Goal: Task Accomplishment & Management: Use online tool/utility

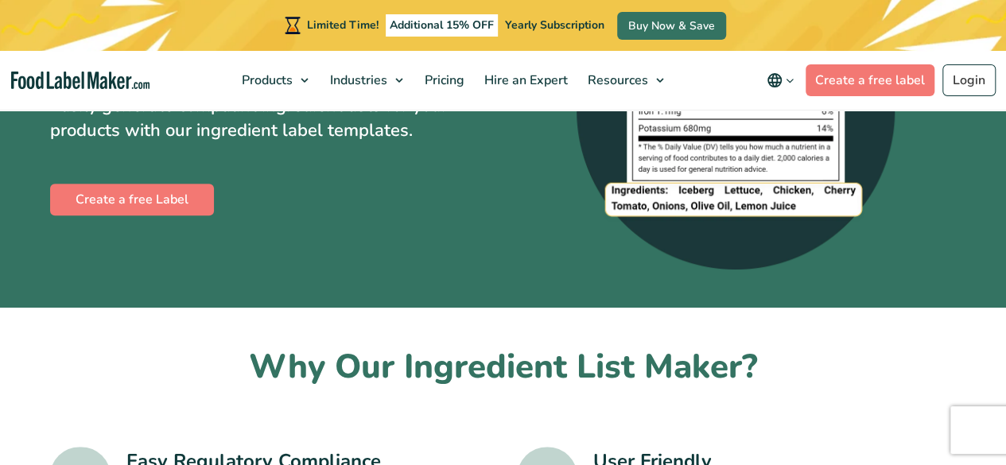
scroll to position [186, 0]
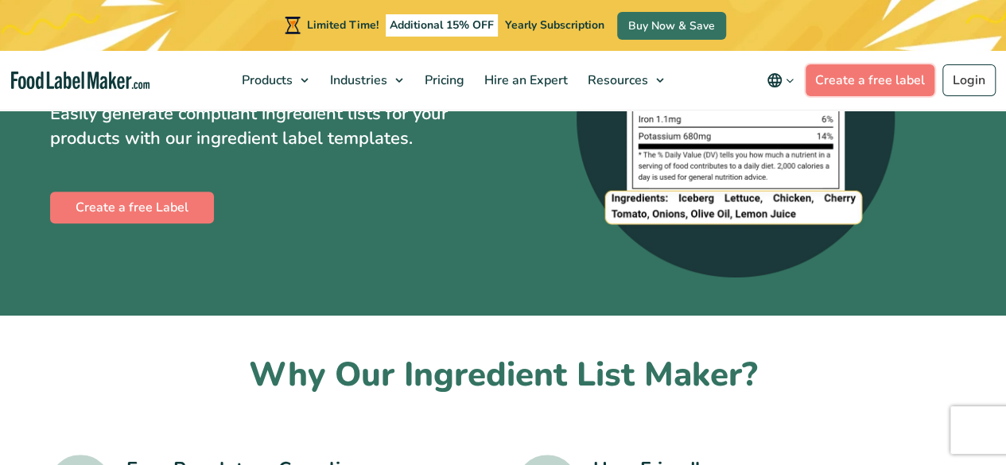
click at [882, 78] on link "Create a free label" at bounding box center [870, 80] width 129 height 32
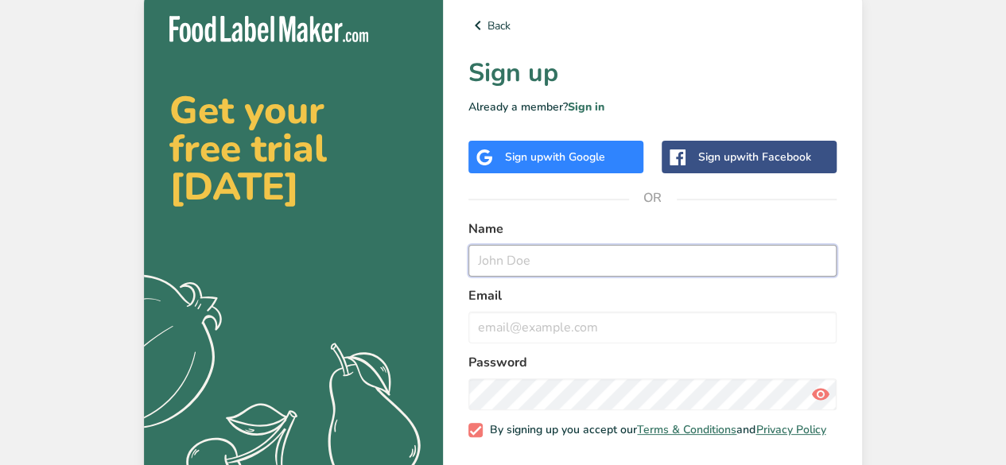
click at [570, 258] on input "text" at bounding box center [652, 261] width 368 height 32
type input "h"
type input "mike oxlong"
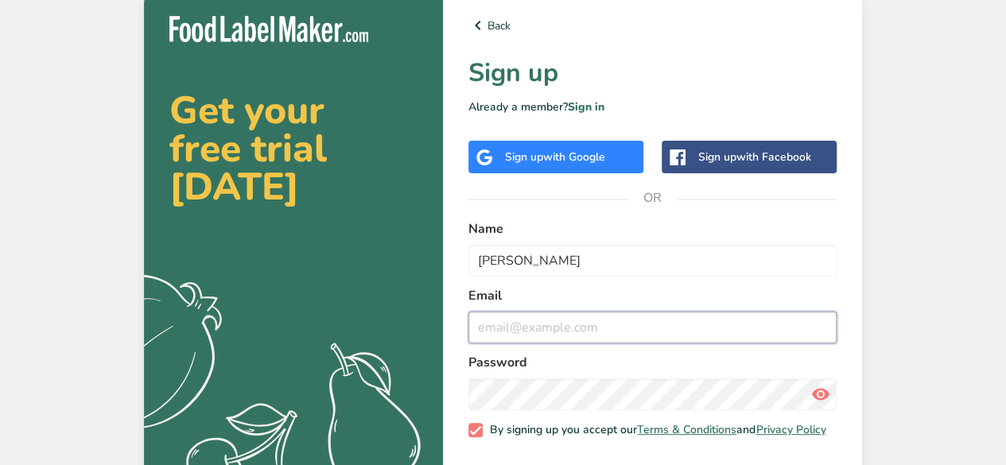
click at [525, 332] on input "email" at bounding box center [652, 328] width 368 height 32
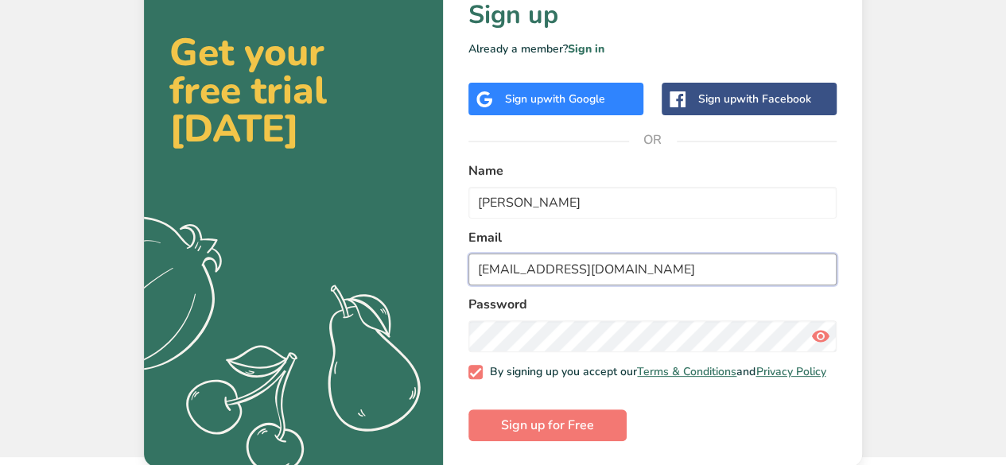
scroll to position [68, 0]
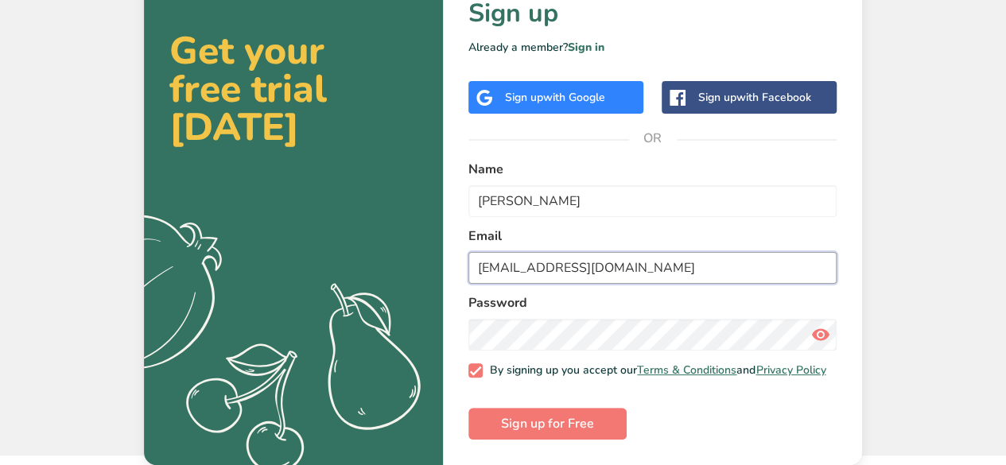
type input "Huxley.growden811@schools.sa.edu.au"
click at [568, 422] on span "Sign up for Free" at bounding box center [547, 423] width 93 height 19
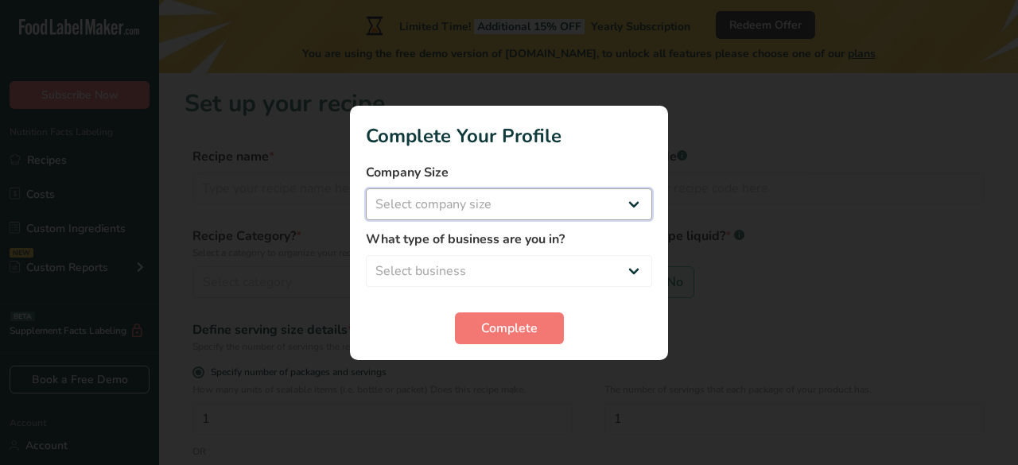
click at [479, 203] on select "Select company size Fewer than 10 Employees 10 to 50 Employees 51 to 500 Employ…" at bounding box center [509, 205] width 286 height 32
select select "1"
click at [366, 189] on select "Select company size Fewer than 10 Employees 10 to 50 Employees 51 to 500 Employ…" at bounding box center [509, 205] width 286 height 32
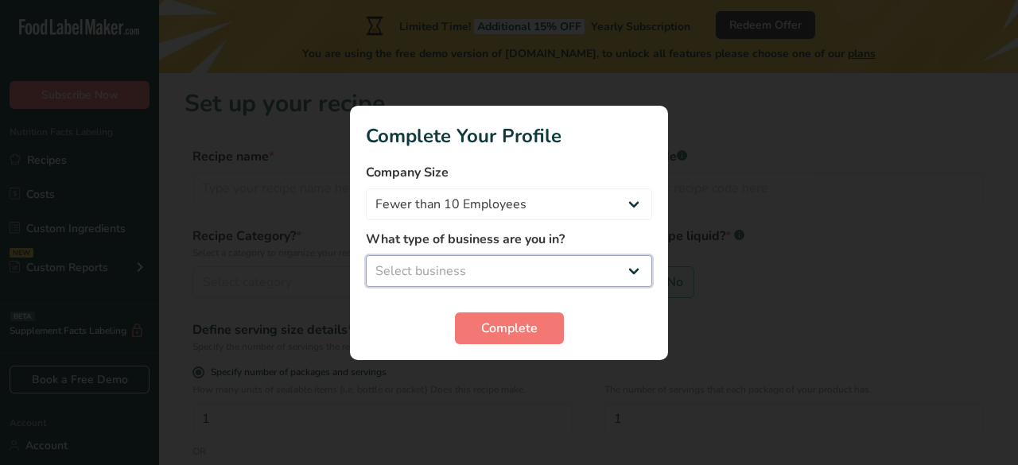
click at [492, 264] on select "Select business Packaged Food Manufacturer Restaurant & Cafe Bakery Meal Plans …" at bounding box center [509, 271] width 286 height 32
select select "1"
click at [366, 255] on select "Select business Packaged Food Manufacturer Restaurant & Cafe Bakery Meal Plans …" at bounding box center [509, 271] width 286 height 32
click at [514, 332] on span "Complete" at bounding box center [509, 328] width 56 height 19
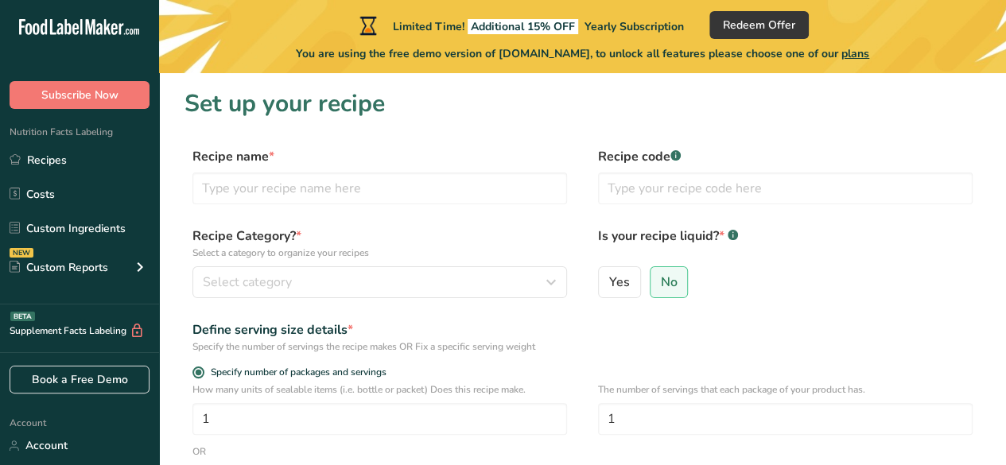
click at [89, 259] on div "Custom Reports" at bounding box center [59, 267] width 99 height 17
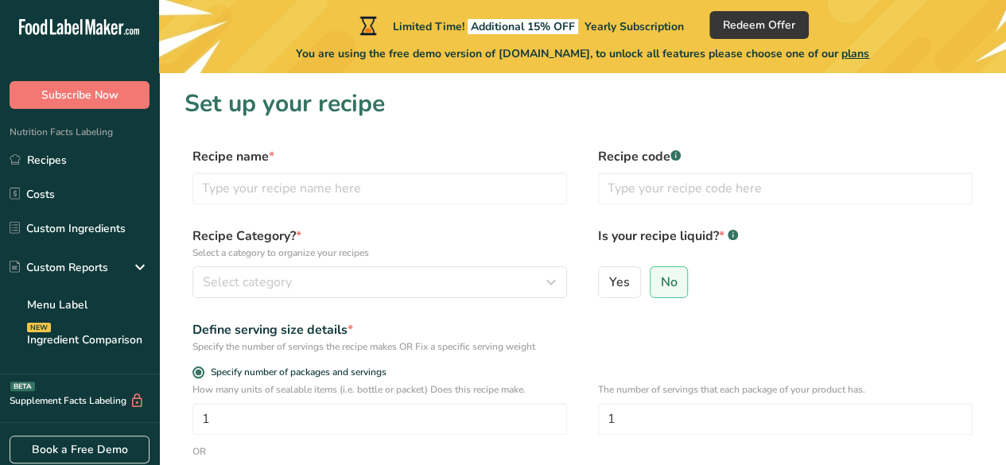
click at [91, 328] on link "Ingredient Comparison NEW" at bounding box center [79, 339] width 159 height 35
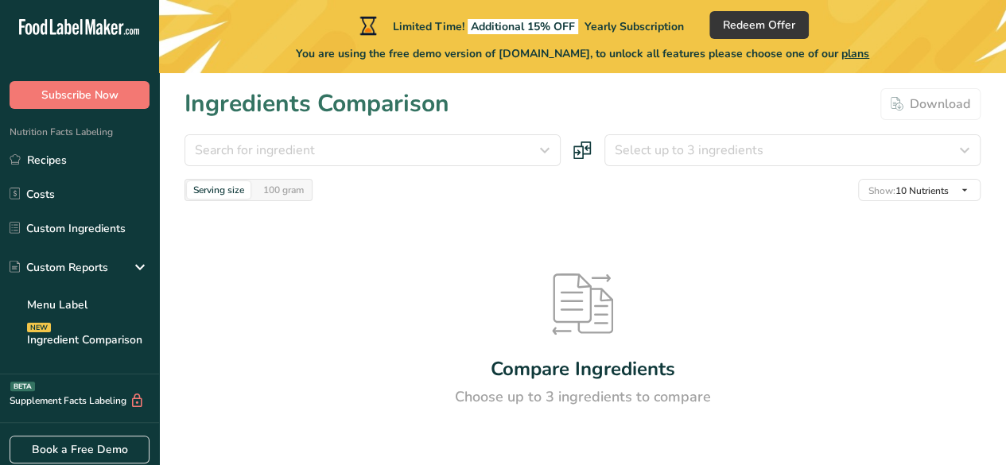
click at [100, 221] on link "Custom Ingredients" at bounding box center [79, 228] width 159 height 30
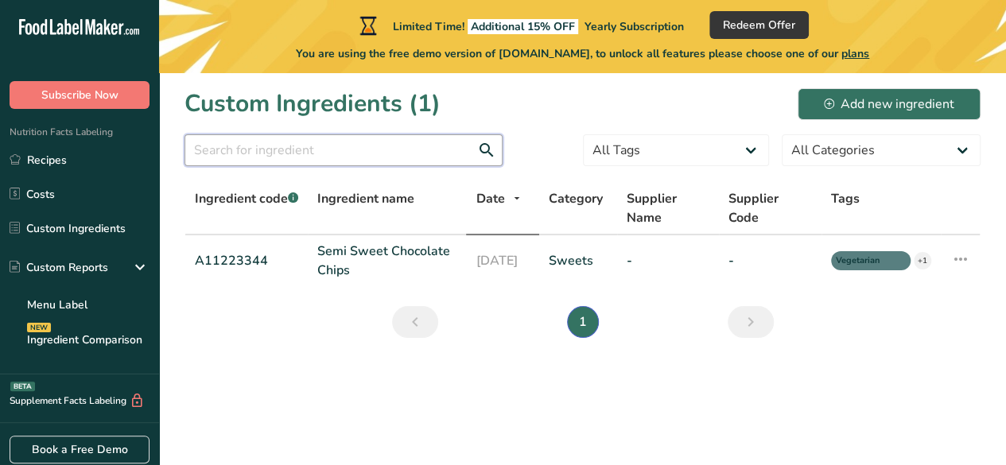
click at [267, 152] on input "text" at bounding box center [344, 150] width 318 height 32
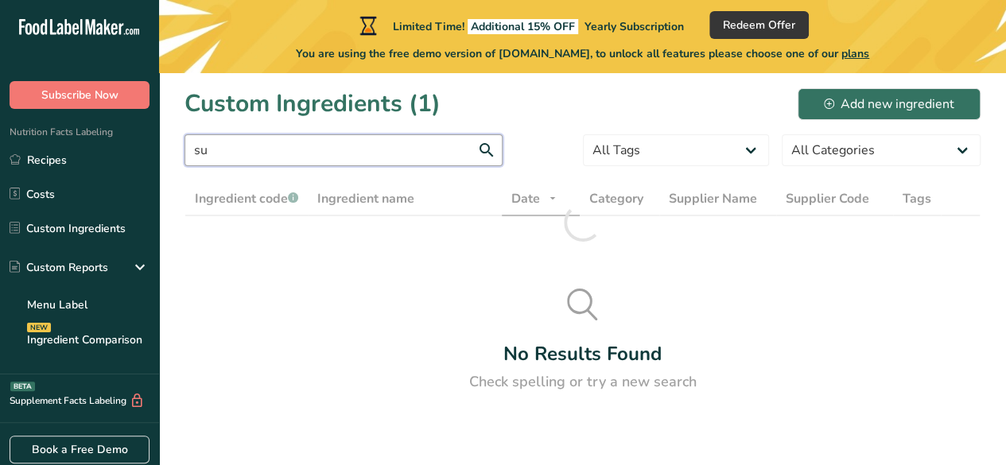
type input "s"
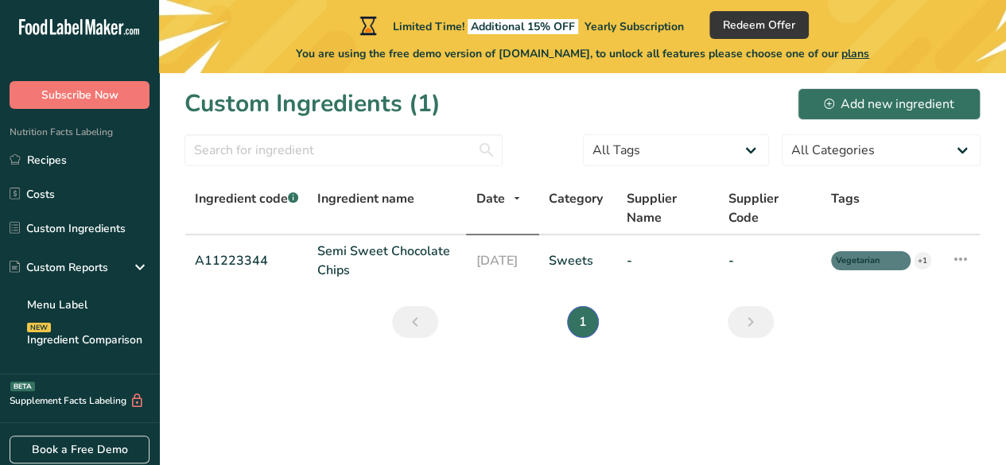
click at [103, 302] on link "Menu Label" at bounding box center [79, 304] width 159 height 35
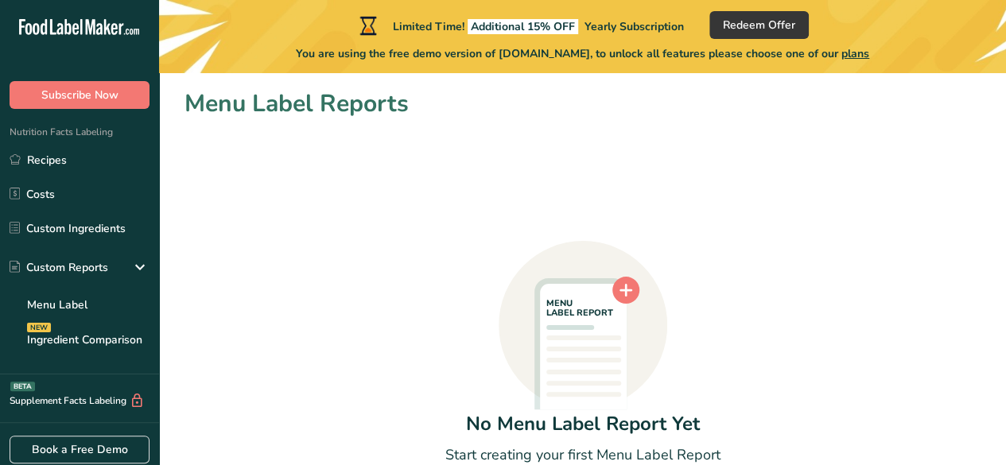
click at [98, 23] on icon ".a-20{fill:#fff;}" at bounding box center [96, 31] width 155 height 25
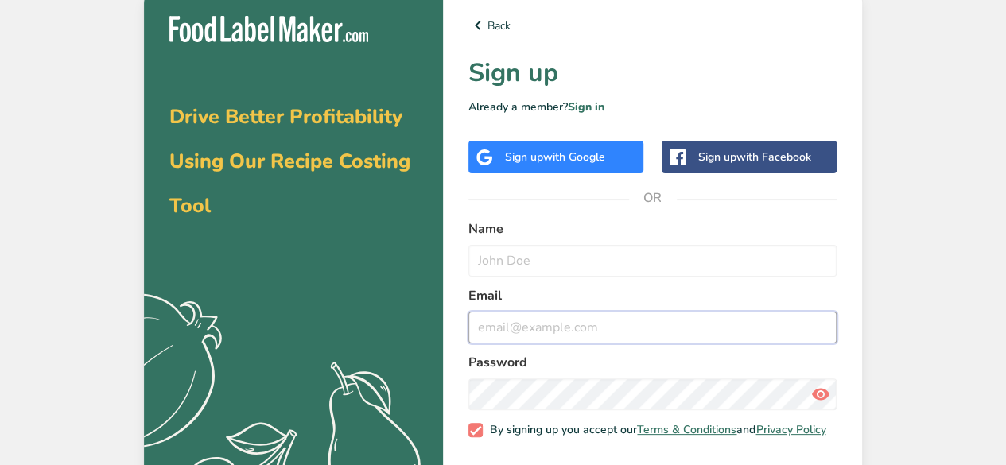
type input "Huxley.growden811@schools.sa.edu.au"
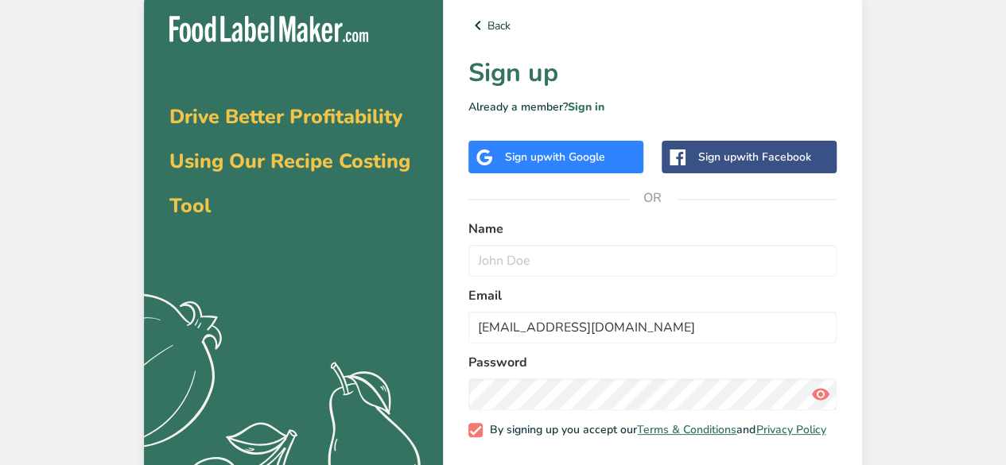
scroll to position [68, 0]
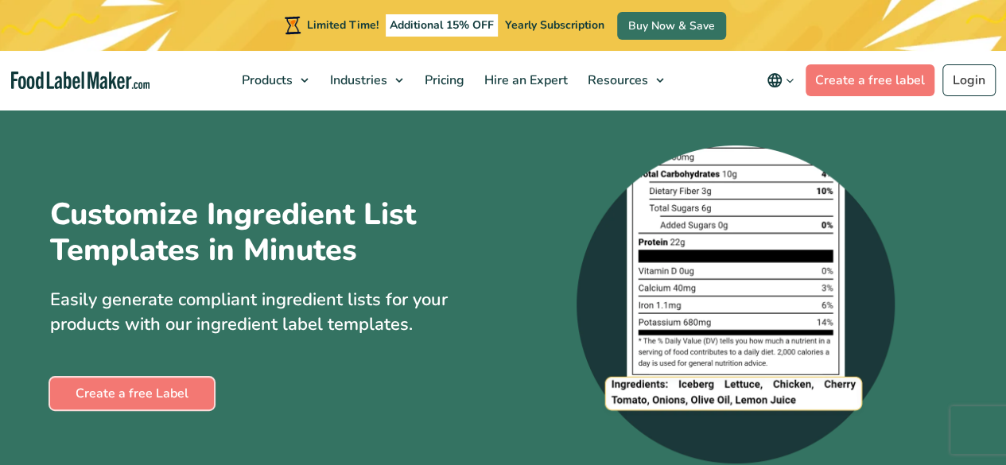
click at [162, 405] on link "Create a free Label" at bounding box center [132, 394] width 164 height 32
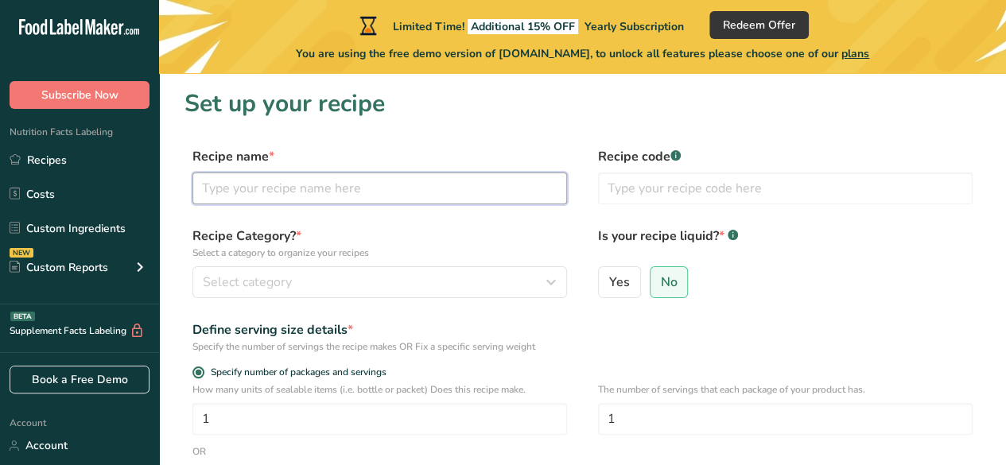
click at [285, 177] on input "text" at bounding box center [379, 189] width 375 height 32
type input "lemon curd"
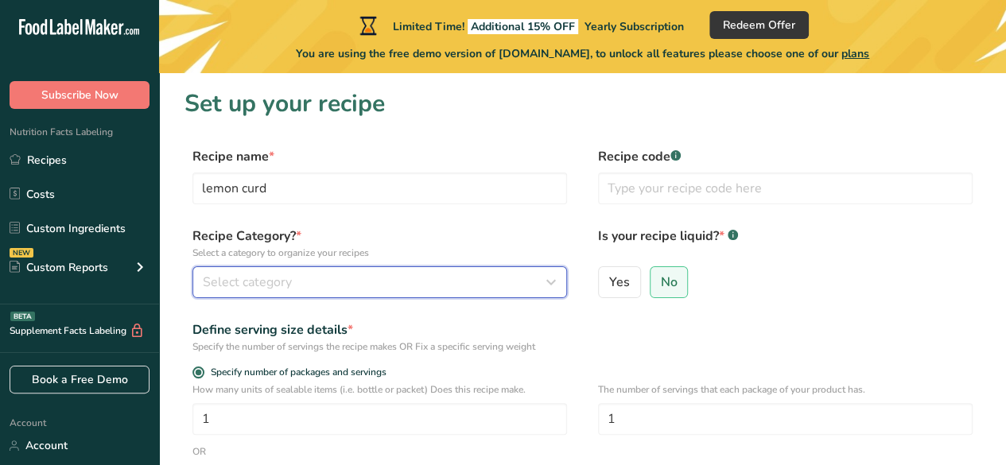
click at [515, 276] on div "Select category" at bounding box center [375, 282] width 344 height 19
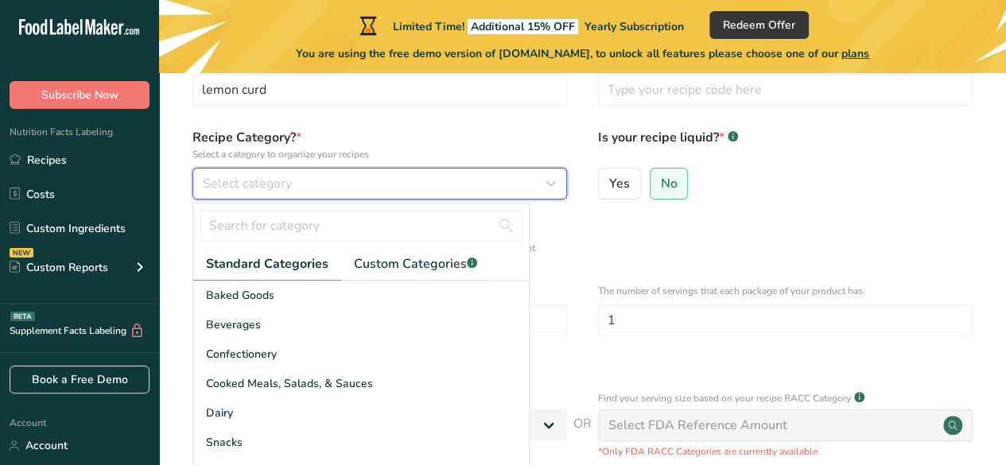
scroll to position [114, 0]
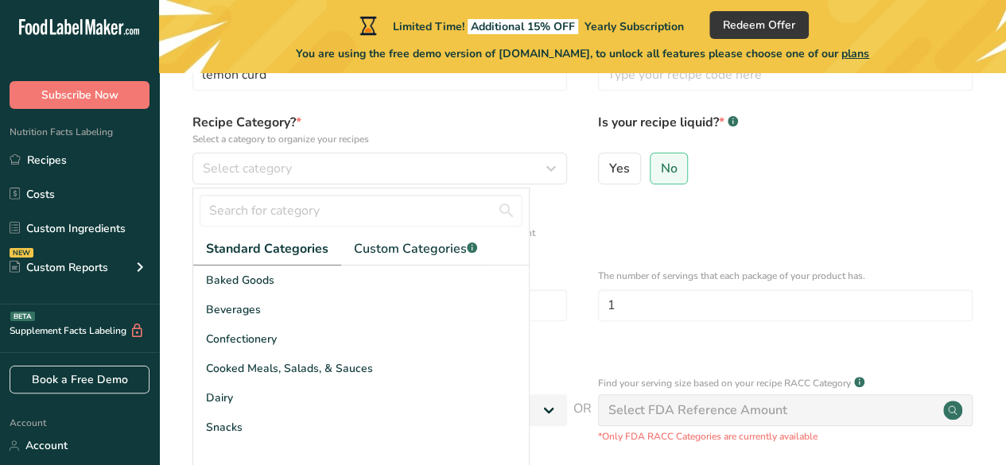
click at [278, 335] on div "Confectionery" at bounding box center [361, 339] width 336 height 29
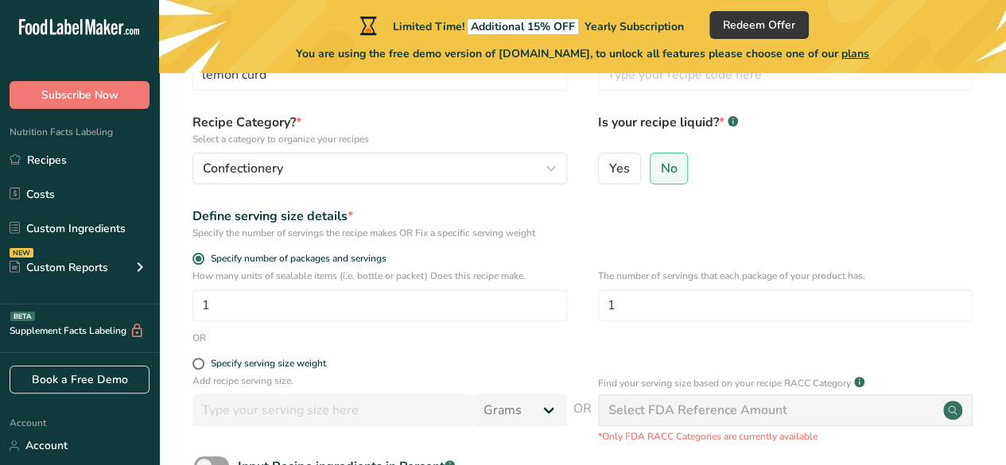
click at [613, 166] on span "Yes" at bounding box center [619, 169] width 21 height 16
click at [609, 166] on input "Yes" at bounding box center [604, 168] width 10 height 10
radio input "true"
radio input "false"
select select "22"
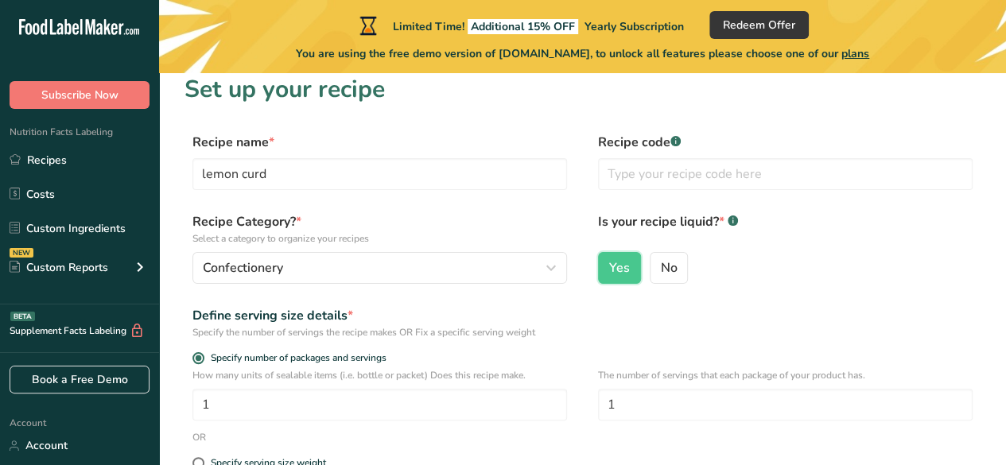
scroll to position [0, 0]
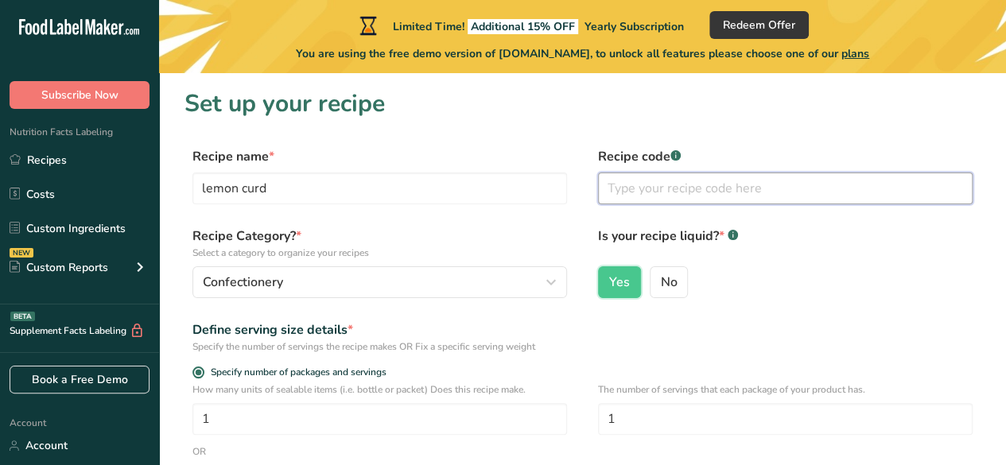
click at [676, 185] on input "text" at bounding box center [785, 189] width 375 height 32
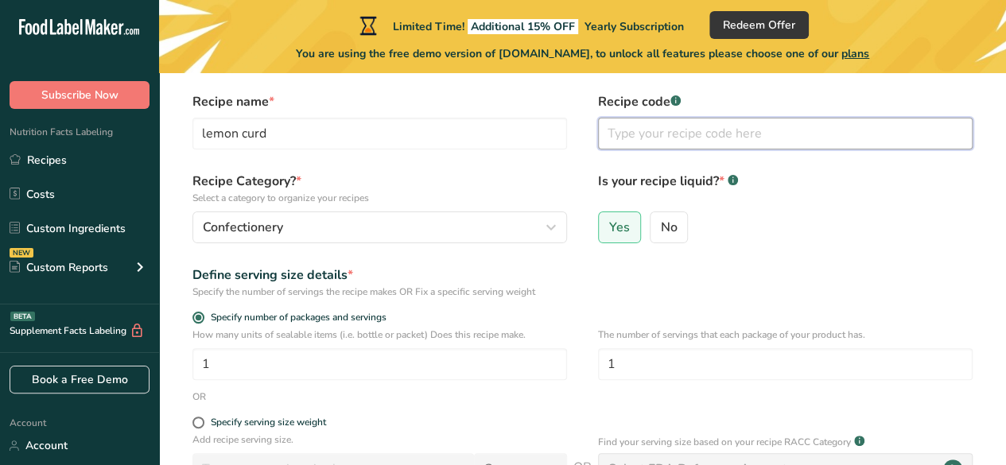
scroll to position [64, 0]
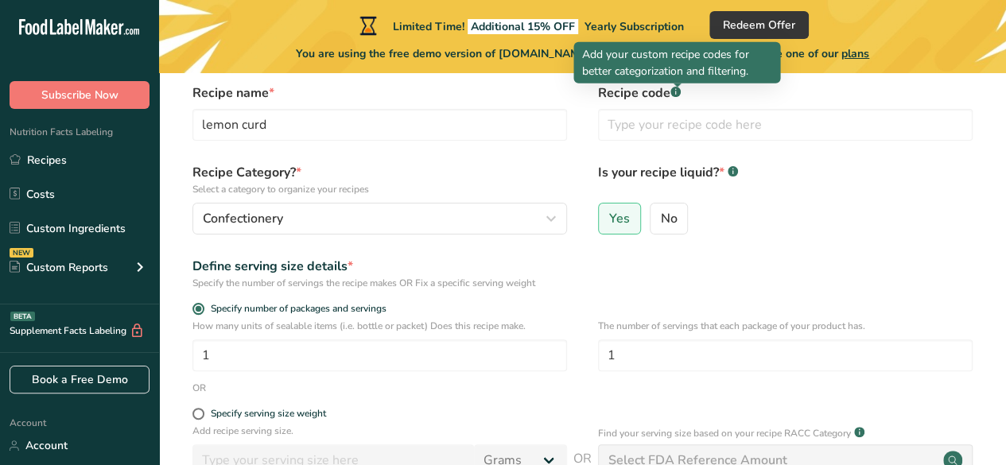
click at [678, 89] on div at bounding box center [678, 88] width 8 height 8
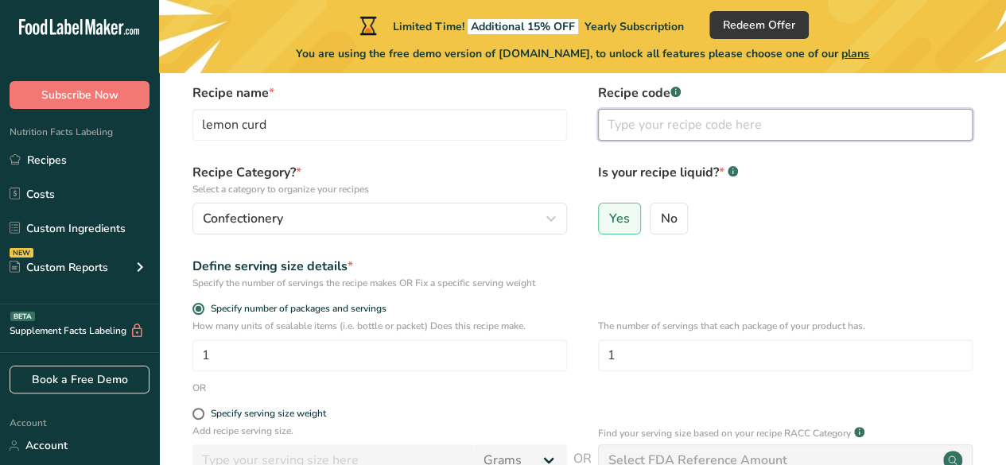
click at [660, 122] on input "text" at bounding box center [785, 125] width 375 height 32
type input "mike oxlong"
click at [788, 243] on div "Yes No" at bounding box center [785, 223] width 375 height 41
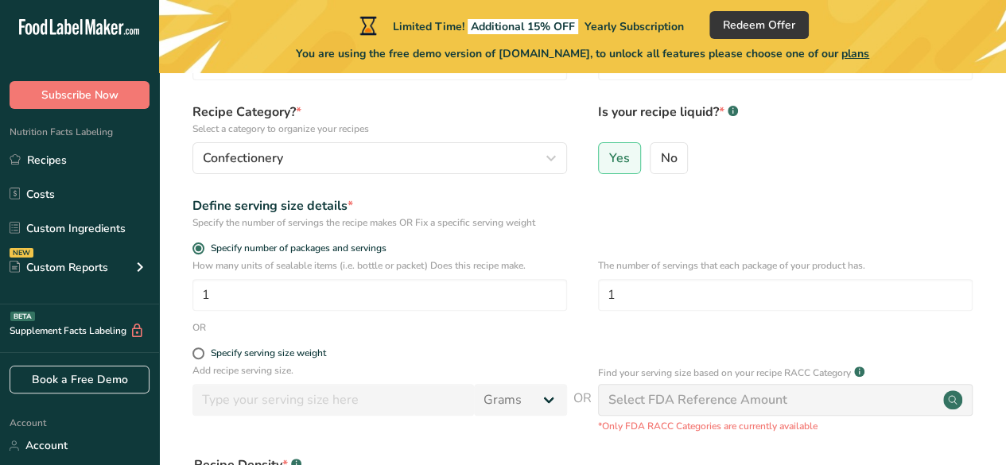
scroll to position [119, 0]
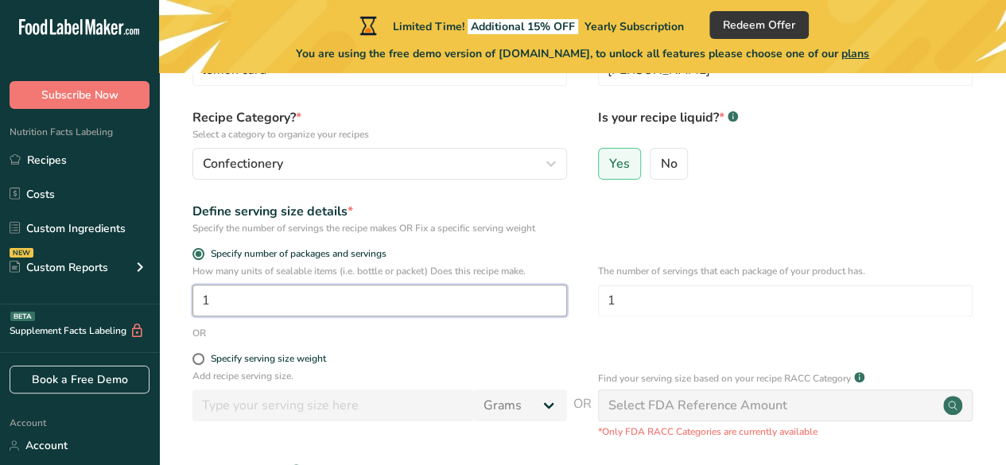
click at [364, 293] on input "1" at bounding box center [379, 301] width 375 height 32
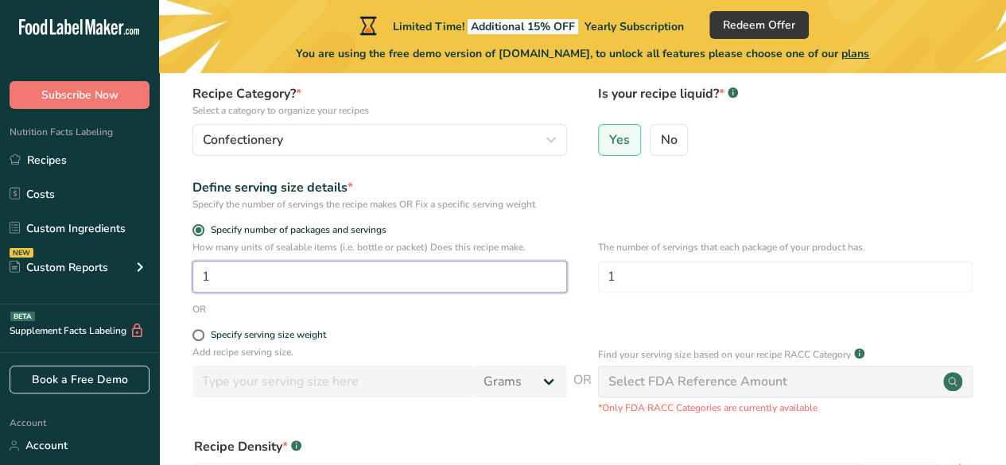
scroll to position [143, 0]
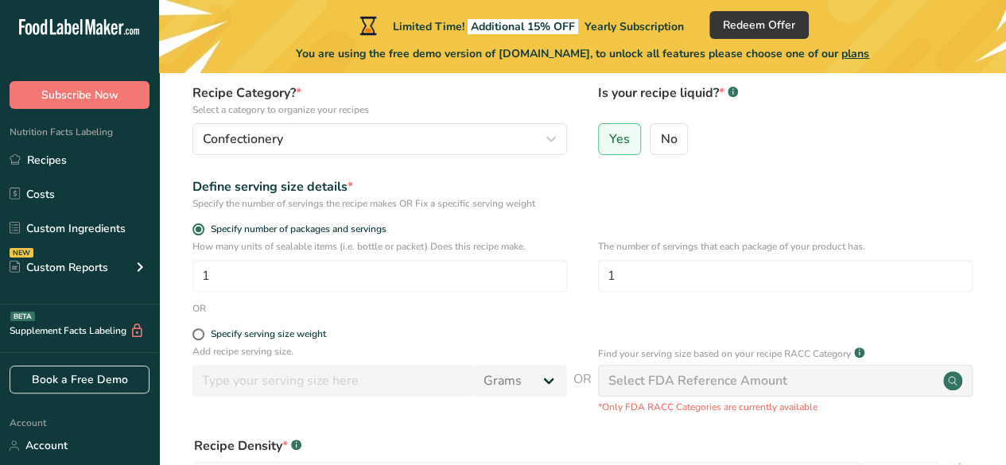
click at [681, 321] on form "Recipe name * lemon curd Recipe code .a-a{fill:#347362;}.b-a{fill:#fff;} mike o…" at bounding box center [583, 319] width 796 height 631
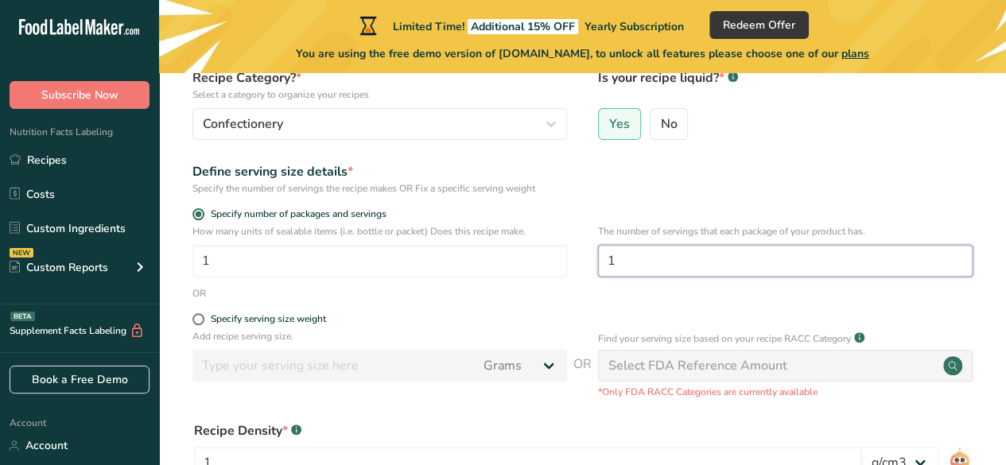
click at [641, 262] on input "1" at bounding box center [785, 261] width 375 height 32
type input "25"
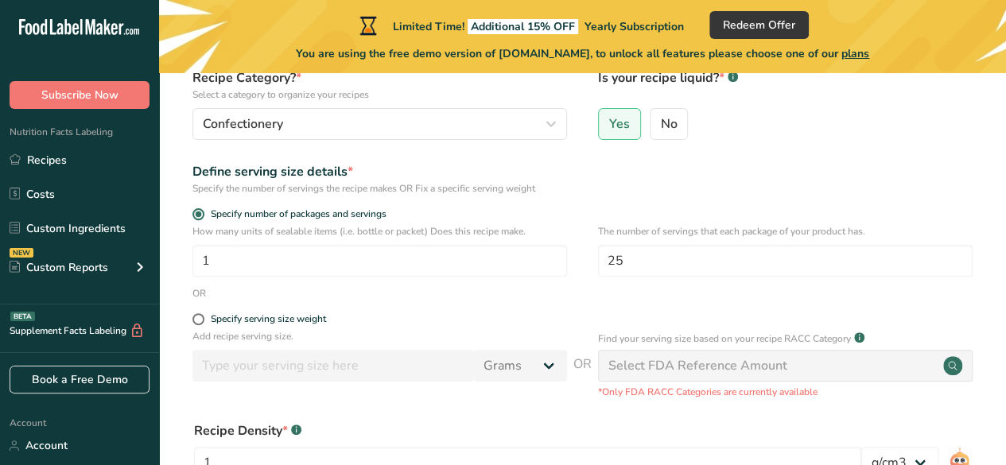
click at [733, 313] on div "Specify serving size weight" at bounding box center [583, 321] width 796 height 16
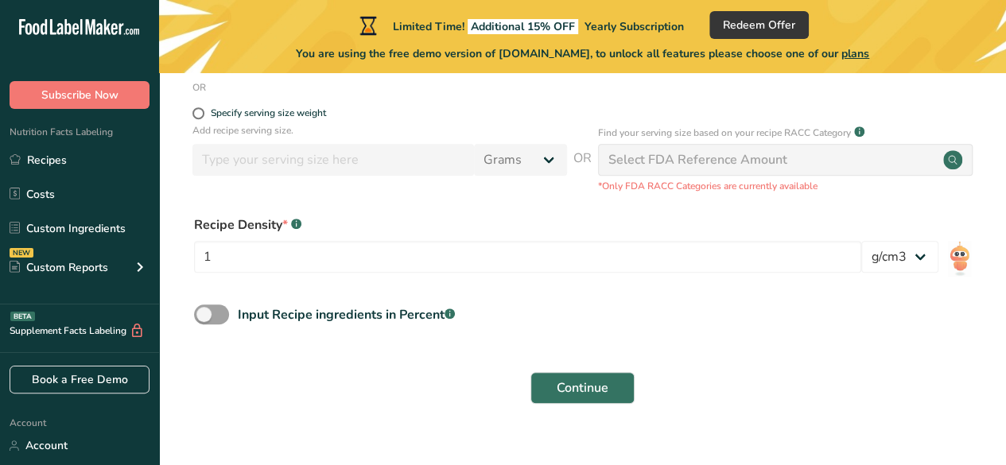
scroll to position [388, 0]
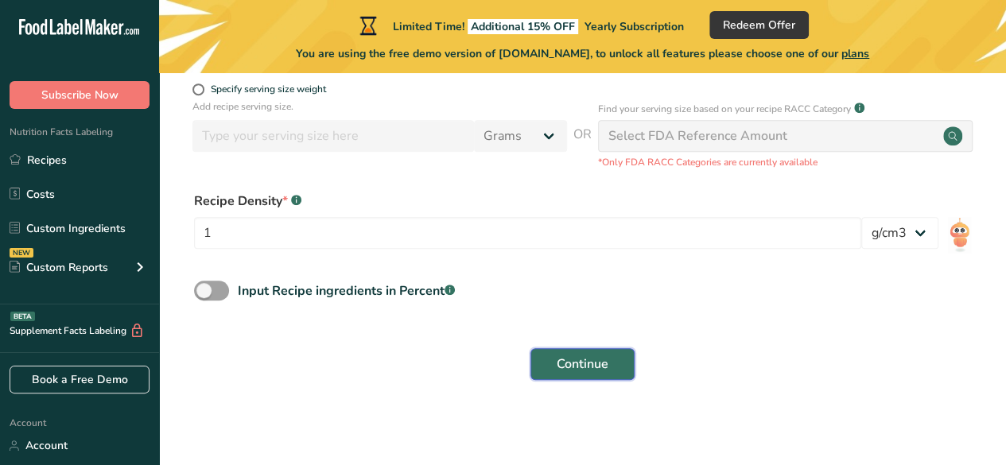
click at [553, 363] on button "Continue" at bounding box center [583, 364] width 104 height 32
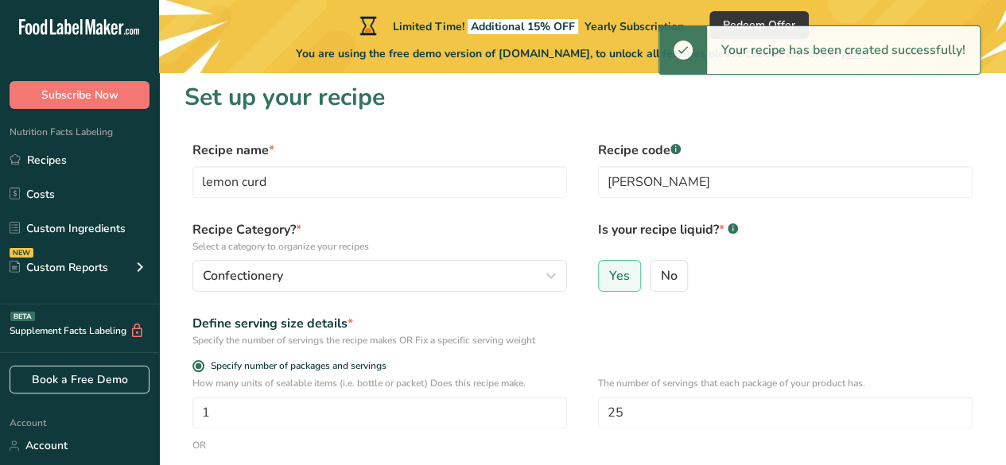
scroll to position [0, 0]
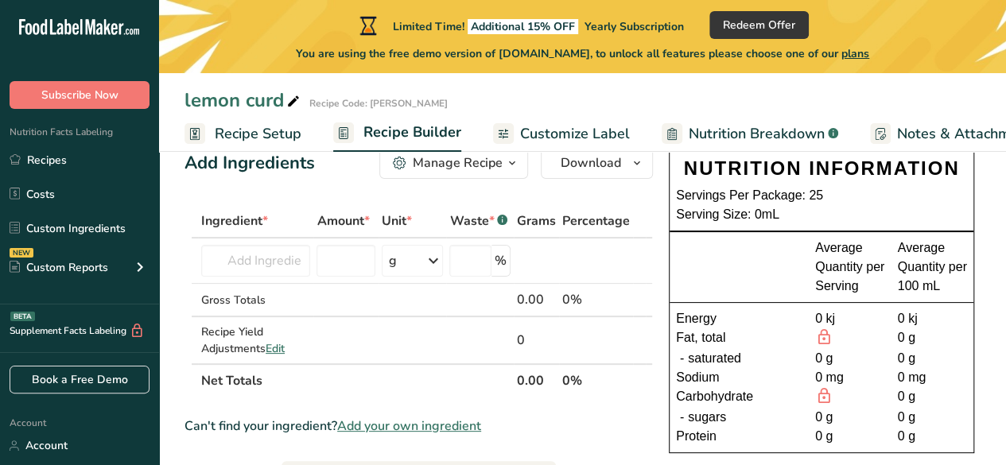
scroll to position [40, 0]
click at [274, 257] on input "text" at bounding box center [255, 262] width 109 height 32
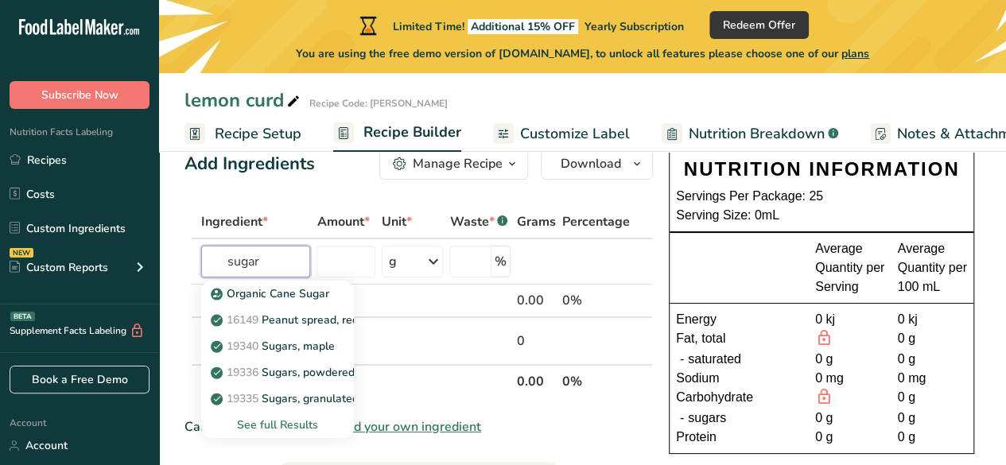
type input "sugar"
click at [260, 290] on p "Organic Cane Sugar" at bounding box center [271, 294] width 115 height 17
type input "Organic Cane Sugar"
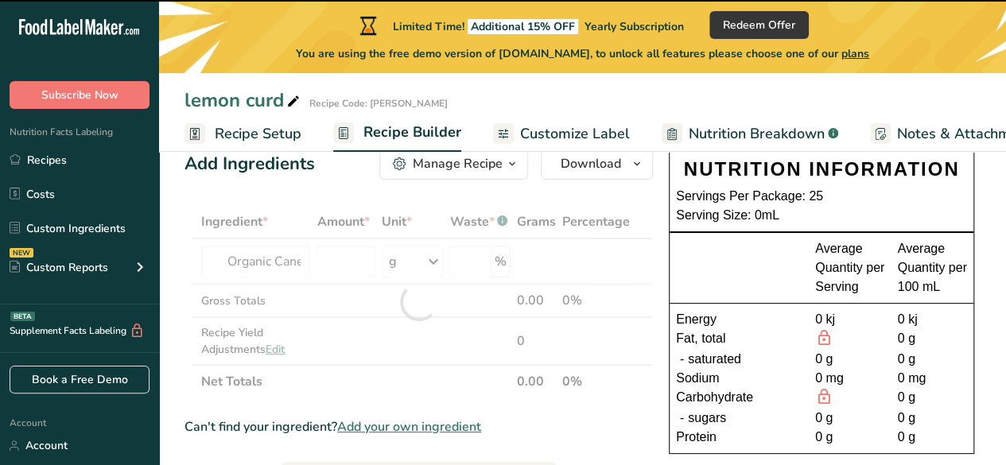
type input "0"
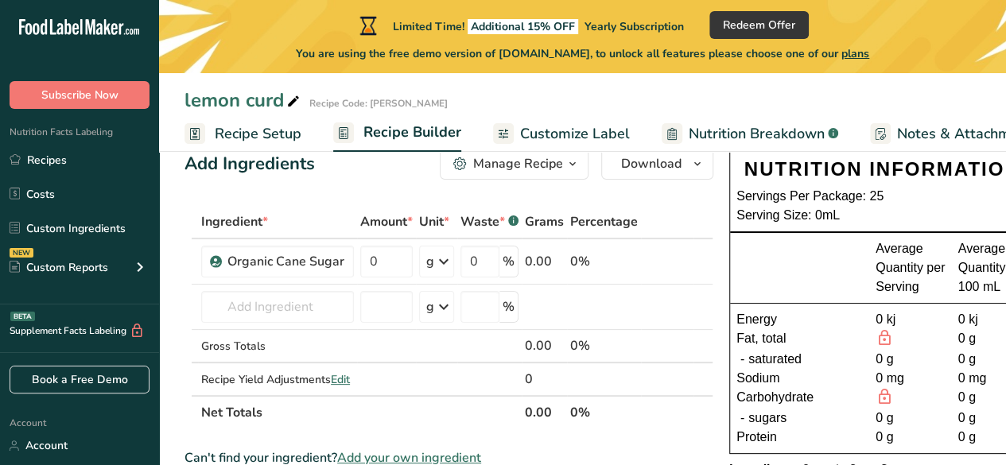
click at [444, 259] on icon at bounding box center [443, 261] width 19 height 29
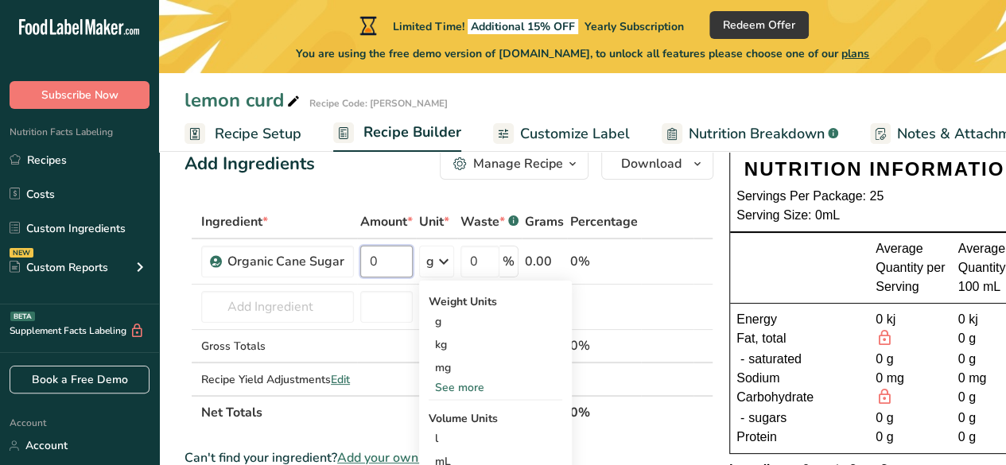
click at [385, 255] on input "0" at bounding box center [386, 262] width 52 height 32
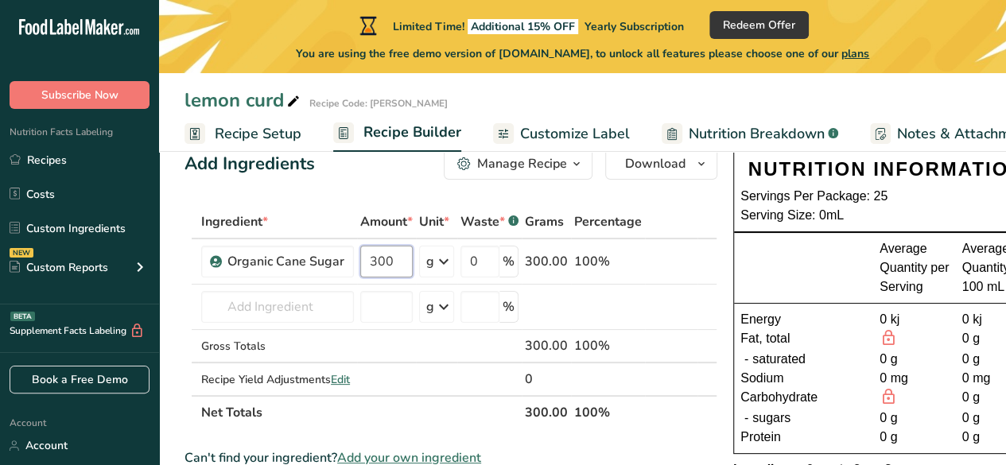
type input "300"
click at [281, 303] on div "Ingredient * Amount * Unit * Waste * .a-a{fill:#347362;}.b-a{fill:#fff;} Grams …" at bounding box center [451, 317] width 533 height 224
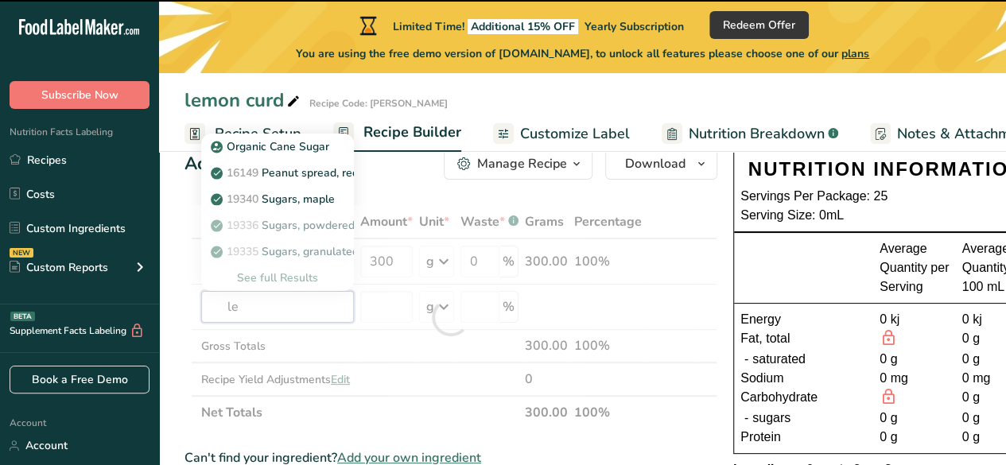
type input "lem"
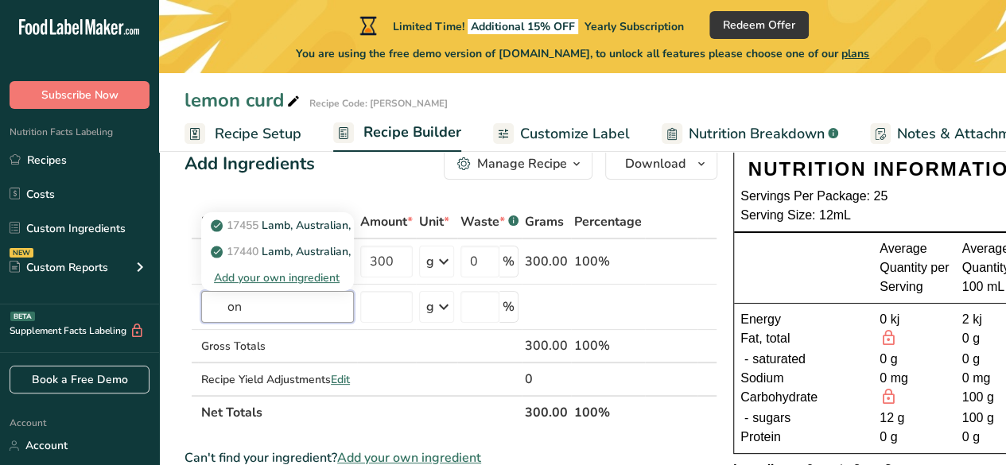
type input "o"
type input "lemon zest"
click at [255, 199] on p "Lemon Zest" at bounding box center [250, 199] width 73 height 17
type input "Lemon Zest"
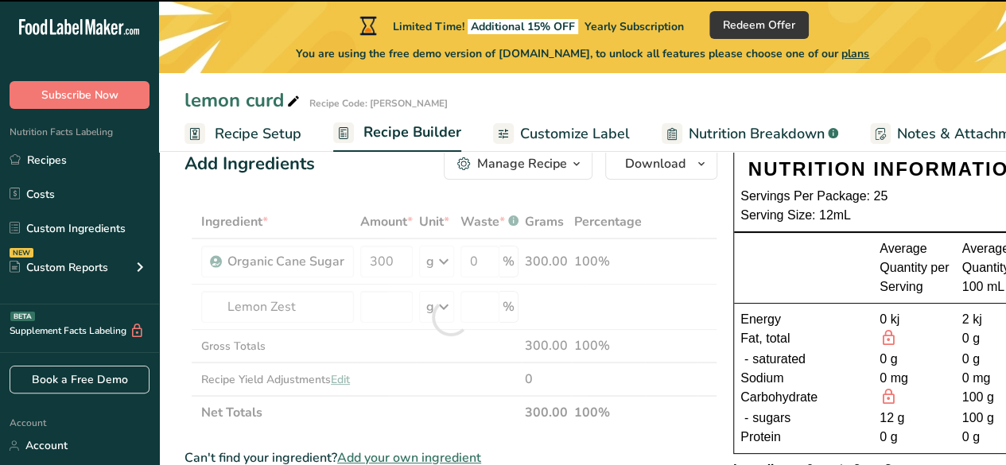
type input "0"
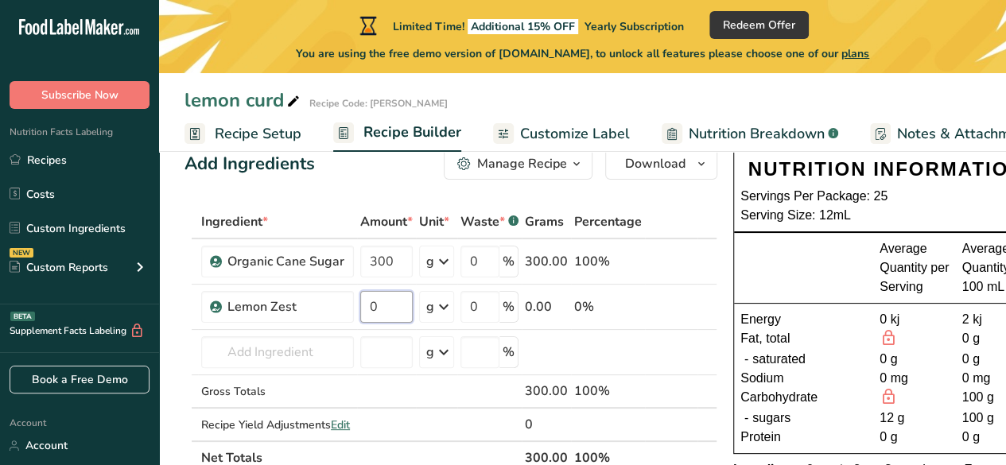
click at [391, 309] on input "0" at bounding box center [386, 307] width 52 height 32
type input "18"
click at [308, 341] on div "Ingredient * Amount * Unit * Waste * .a-a{fill:#347362;}.b-a{fill:#fff;} Grams …" at bounding box center [451, 340] width 533 height 270
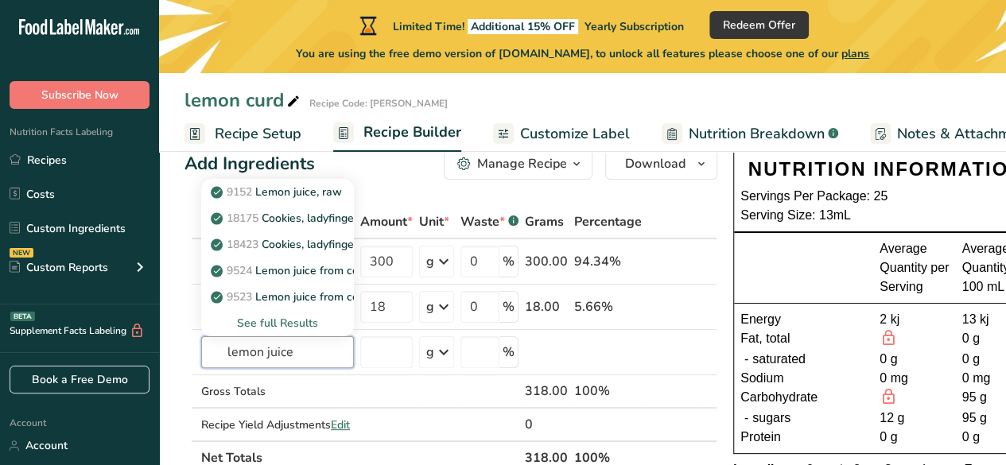
type input "lemon juice"
click at [297, 185] on p "9152 Lemon juice, raw" at bounding box center [278, 192] width 128 height 17
type input "Lemon juice, raw"
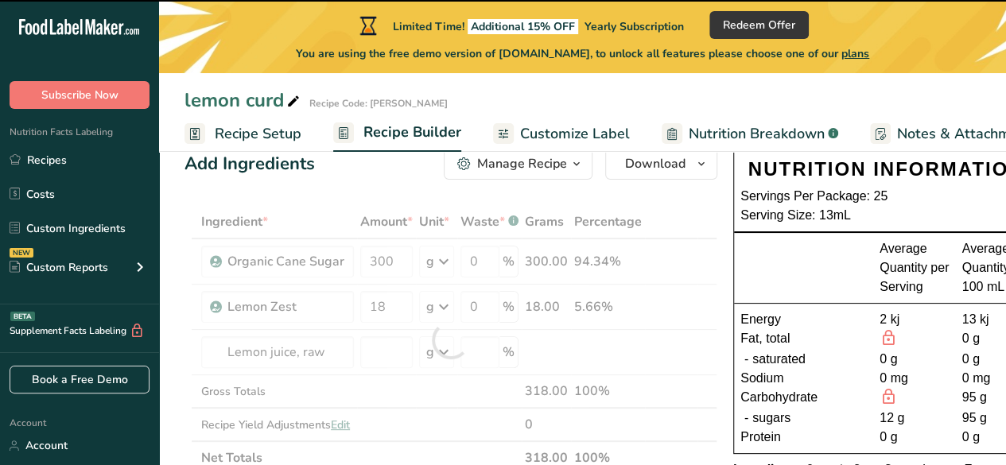
type input "0"
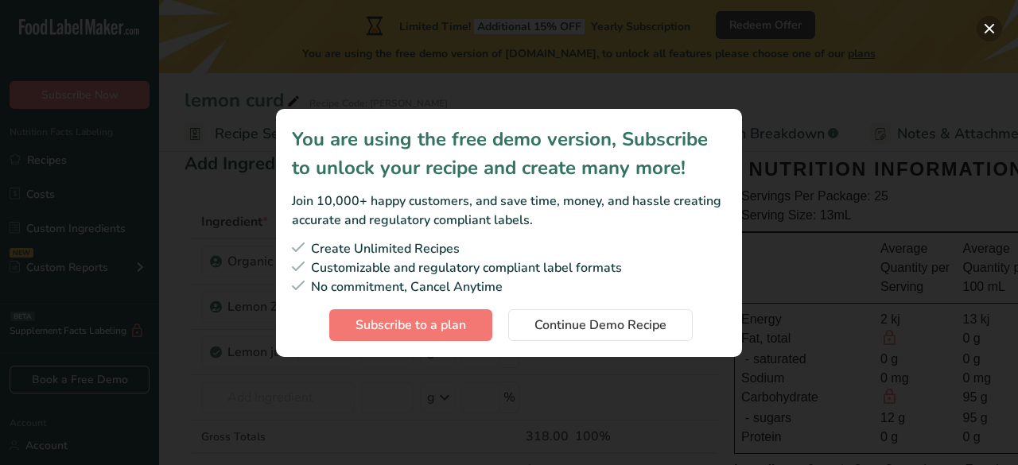
click at [990, 26] on button "Subscription modal" at bounding box center [989, 28] width 25 height 25
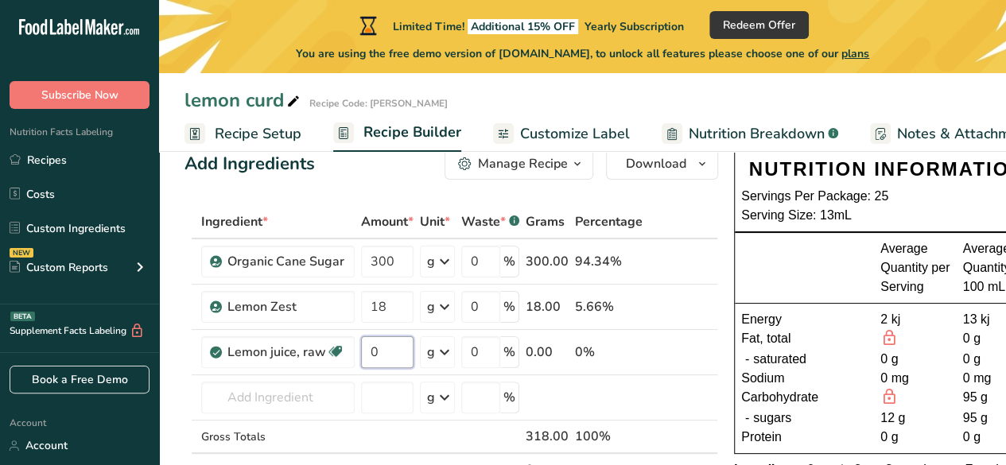
click at [398, 349] on input "0" at bounding box center [387, 352] width 52 height 32
type input "150"
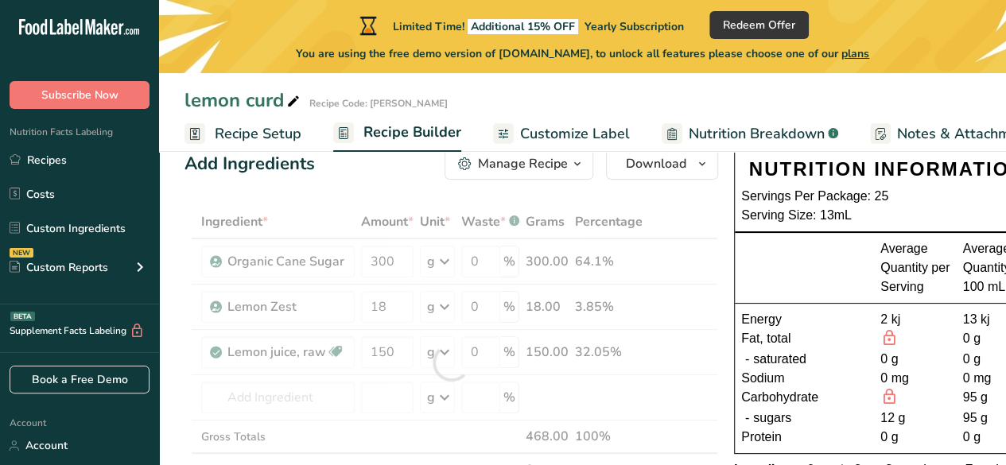
click at [447, 348] on div "Ingredient * Amount * Unit * Waste * .a-a{fill:#347362;}.b-a{fill:#fff;} Grams …" at bounding box center [452, 362] width 534 height 315
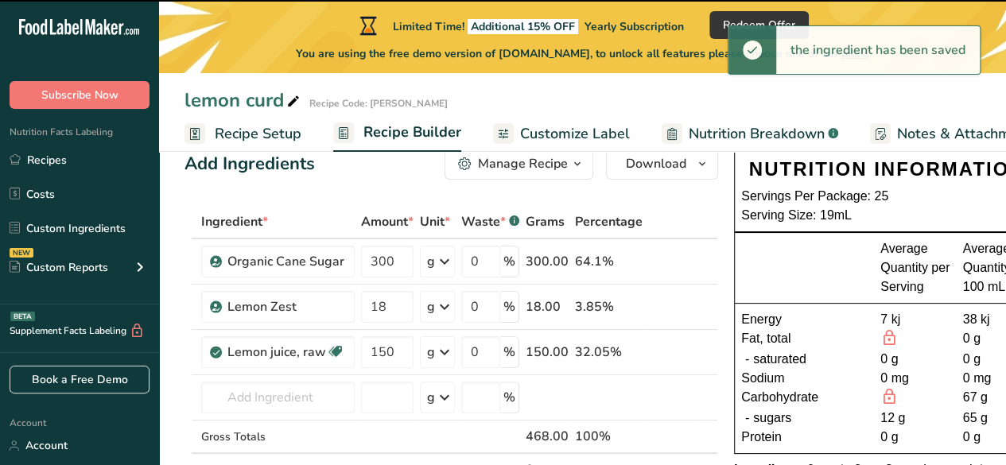
click at [438, 351] on icon at bounding box center [444, 352] width 19 height 29
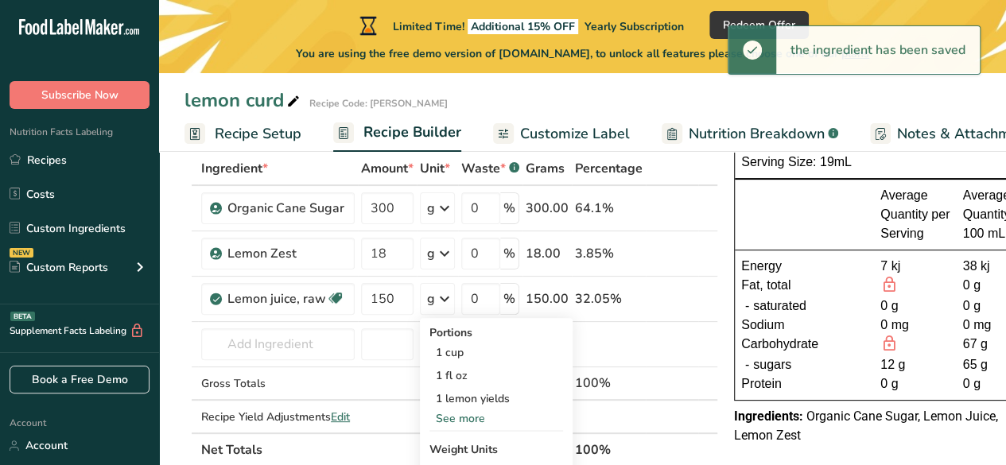
scroll to position [96, 0]
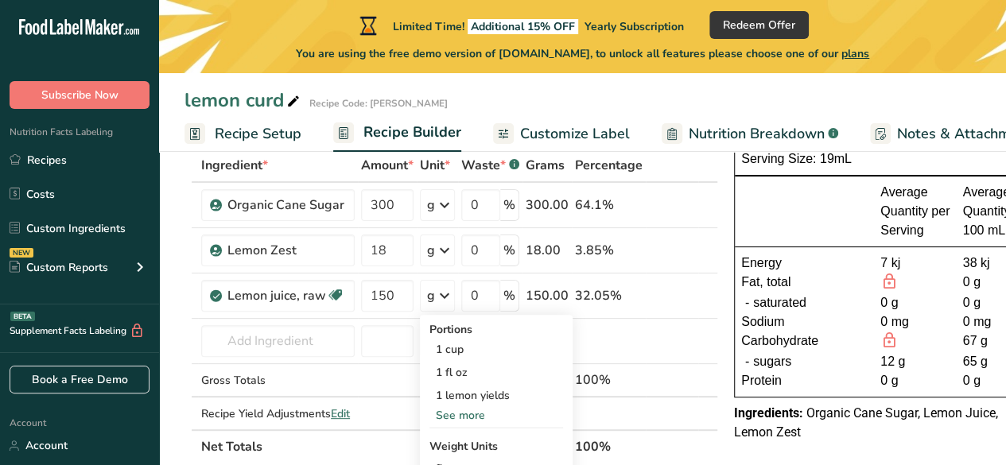
click at [460, 410] on div "See more" at bounding box center [497, 415] width 134 height 17
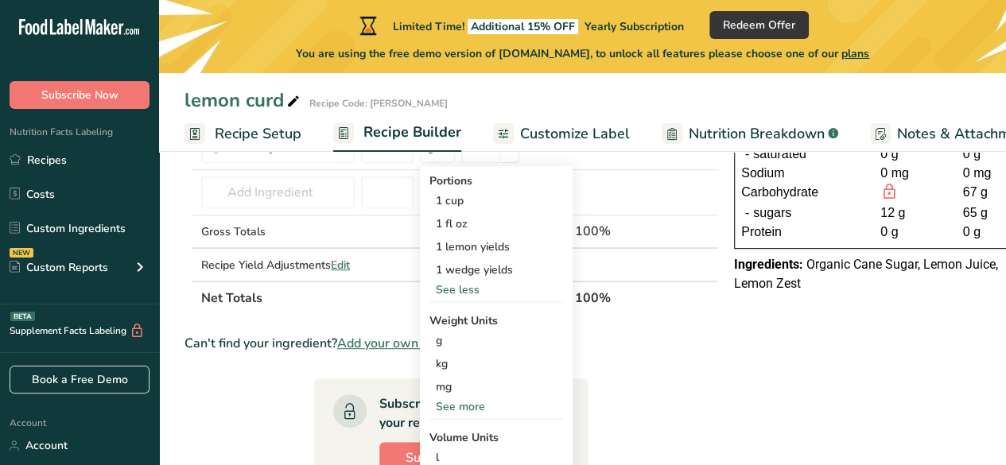
scroll to position [246, 0]
click at [457, 400] on div "See more" at bounding box center [497, 406] width 134 height 17
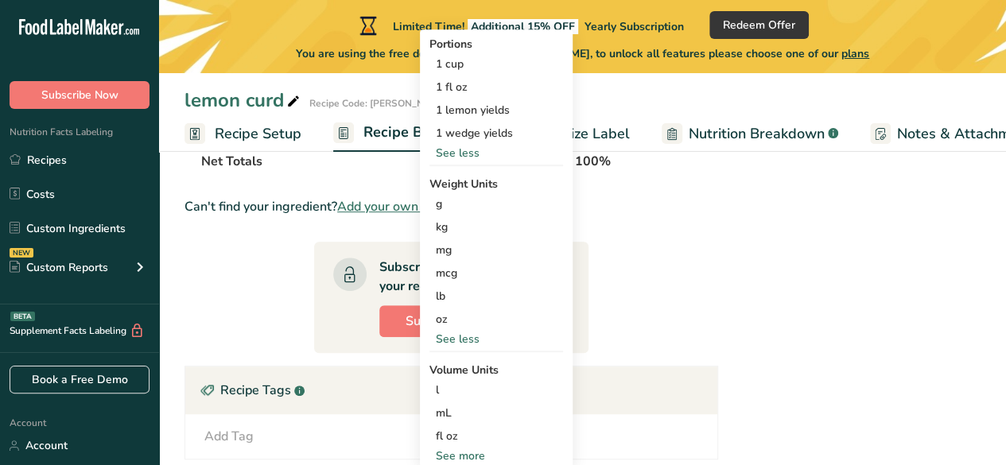
scroll to position [385, 0]
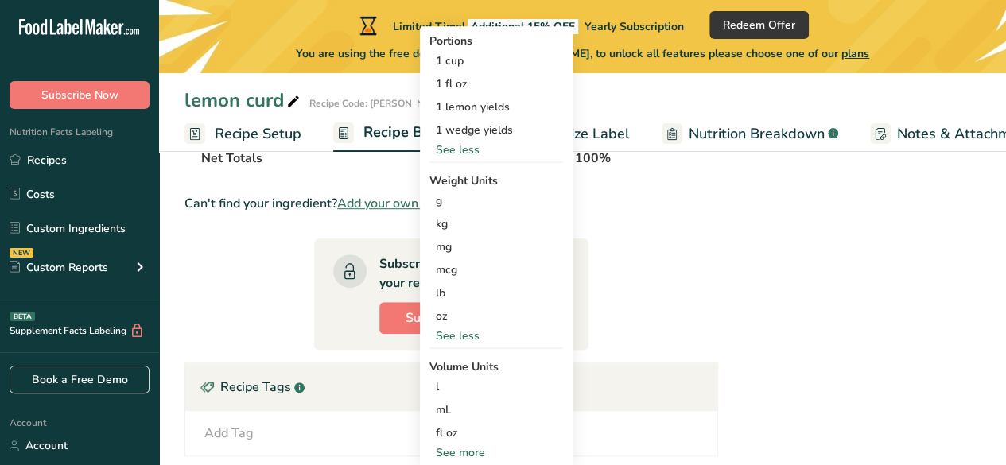
click at [445, 405] on div "mL" at bounding box center [496, 410] width 121 height 17
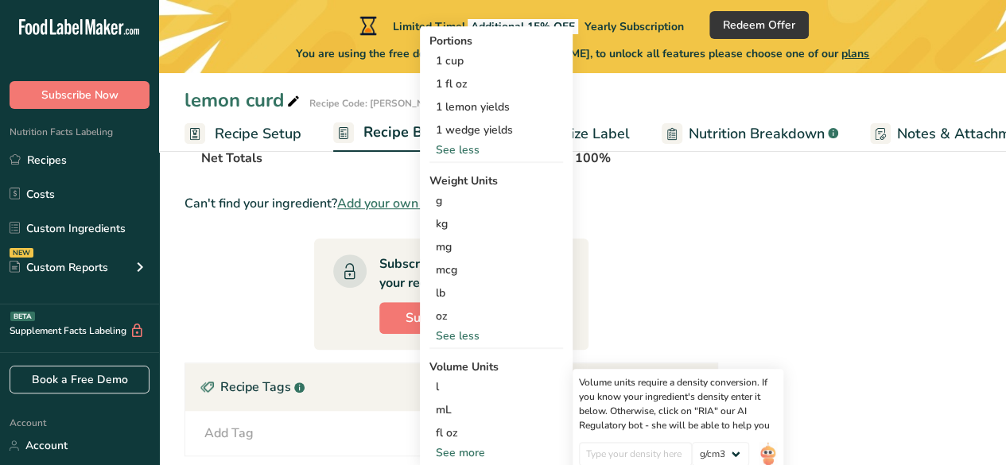
click at [436, 408] on div "mL" at bounding box center [496, 410] width 121 height 17
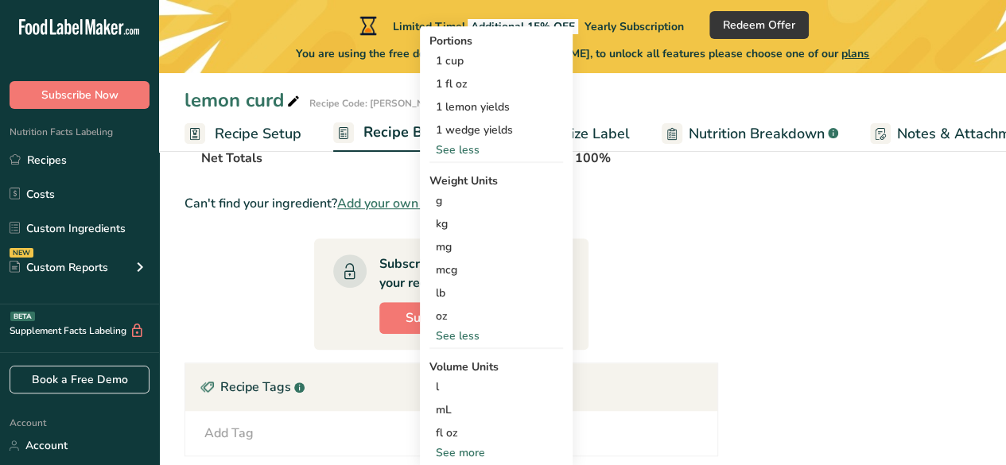
click at [436, 408] on div "mL" at bounding box center [496, 410] width 121 height 17
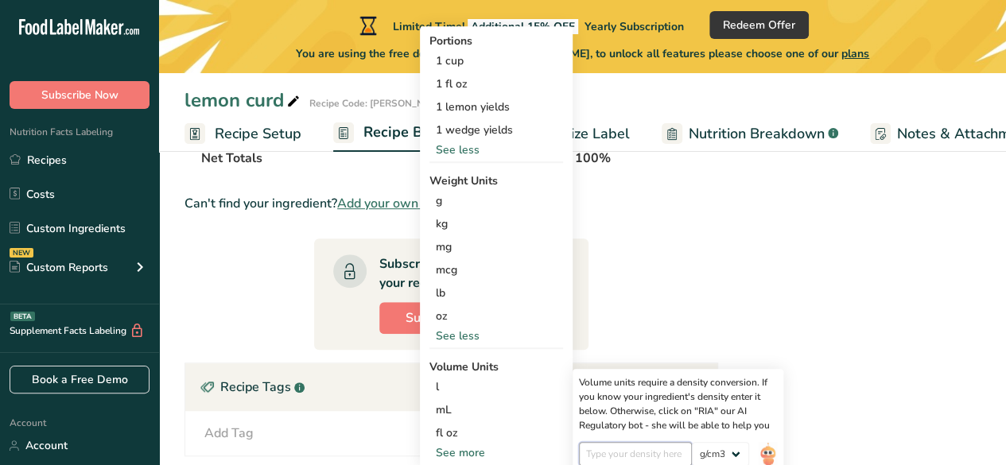
click at [636, 451] on input "number" at bounding box center [636, 454] width 114 height 24
type input "1"
click at [482, 411] on div "mL" at bounding box center [496, 410] width 121 height 17
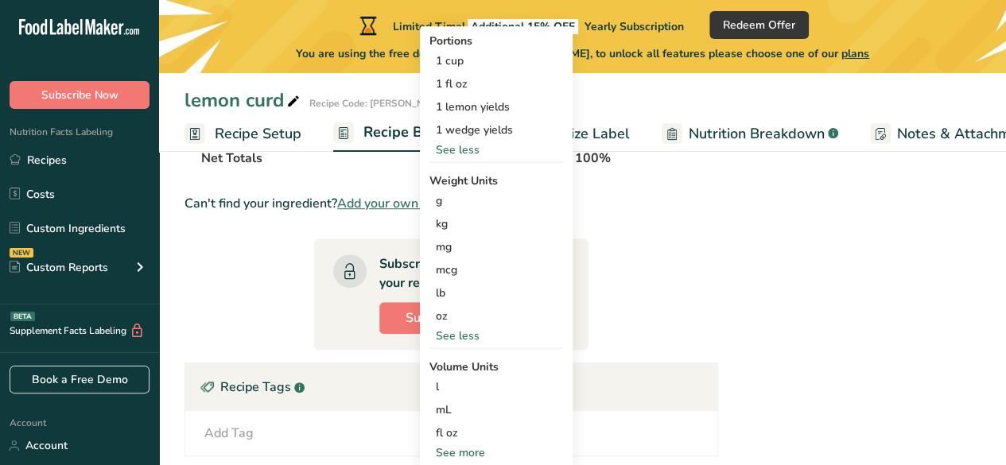
click at [513, 405] on div "mL" at bounding box center [496, 410] width 121 height 17
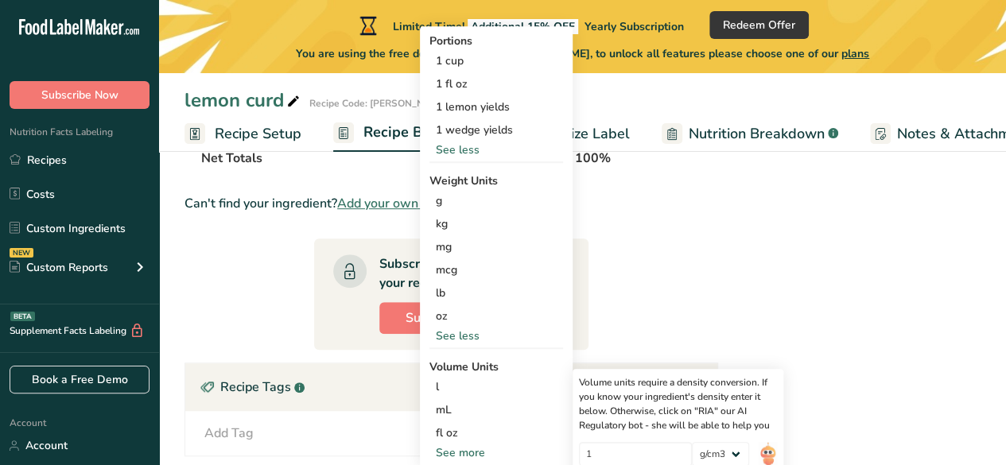
click at [711, 301] on section "Ingredient * Amount * Unit * Waste * .a-a{fill:#347362;}.b-a{fill:#fff;} Grams …" at bounding box center [452, 229] width 534 height 739
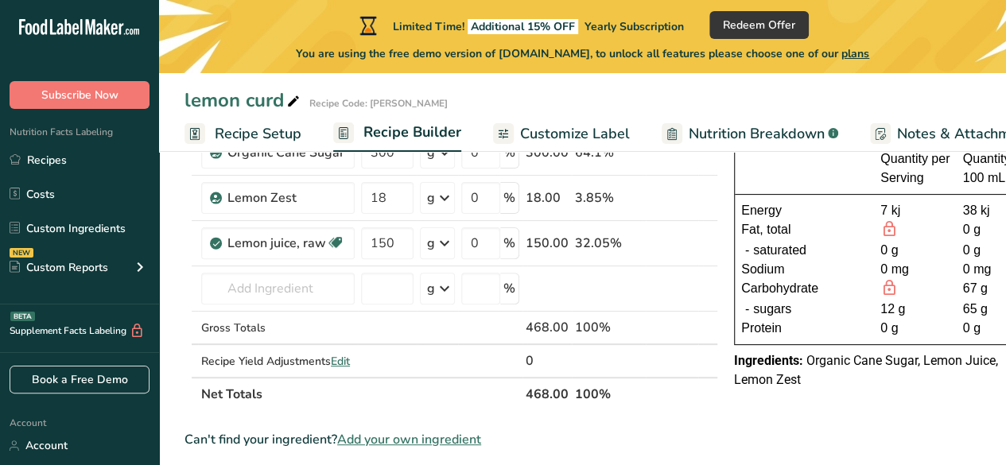
scroll to position [148, 0]
click at [440, 247] on icon at bounding box center [444, 244] width 19 height 29
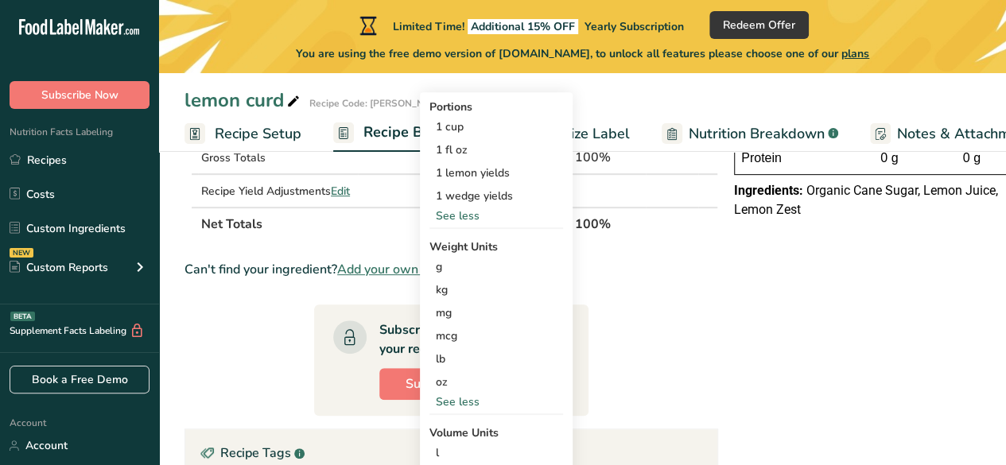
scroll to position [383, 0]
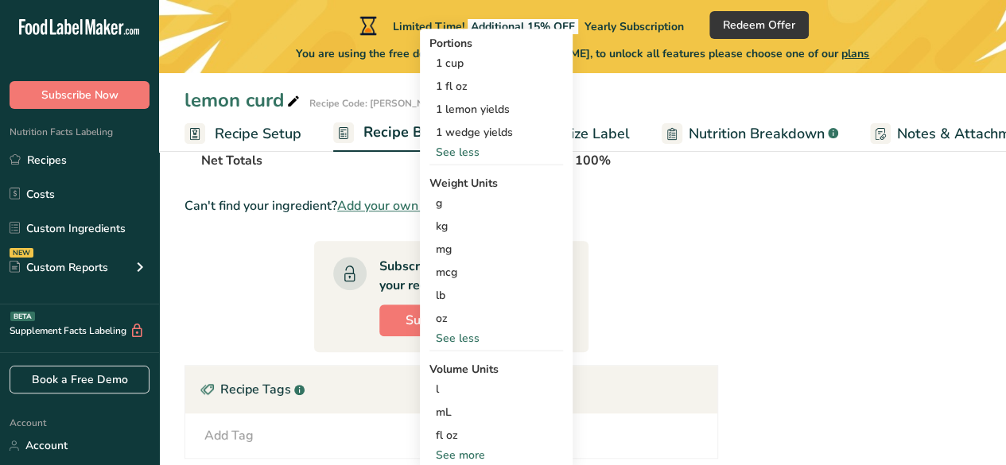
click at [453, 410] on div "mL" at bounding box center [496, 412] width 121 height 17
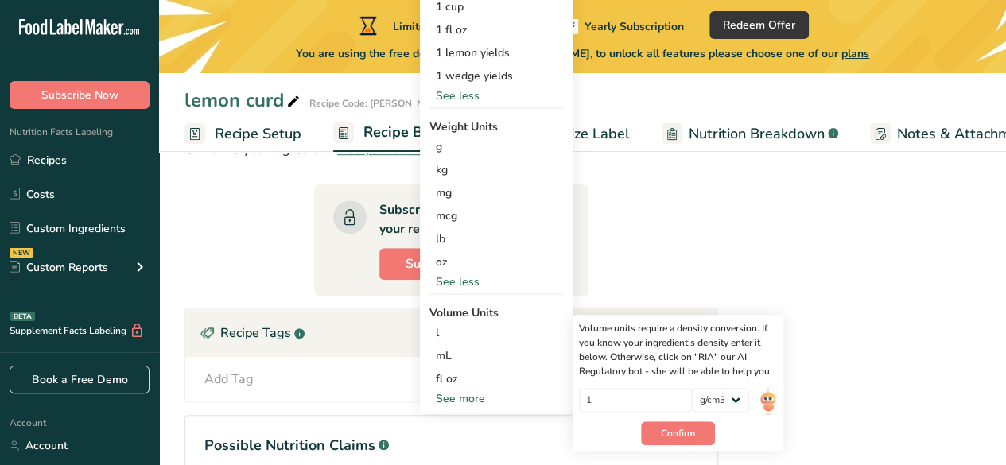
scroll to position [440, 0]
click at [683, 428] on span "Confirm" at bounding box center [678, 433] width 34 height 14
